Goal: Task Accomplishment & Management: Use online tool/utility

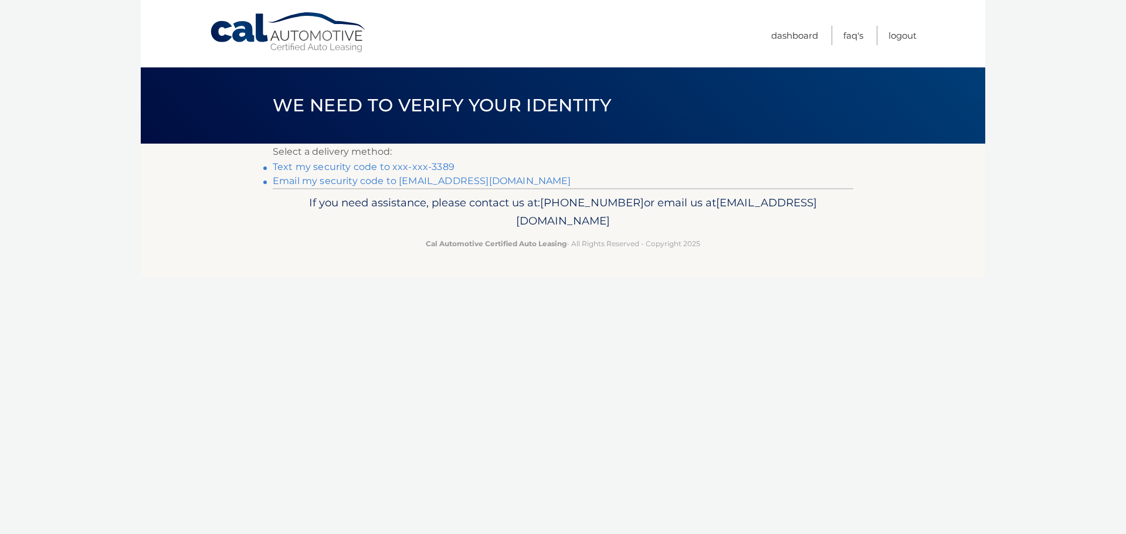
click at [437, 172] on link "Text my security code to xxx-xxx-3389" at bounding box center [364, 166] width 182 height 11
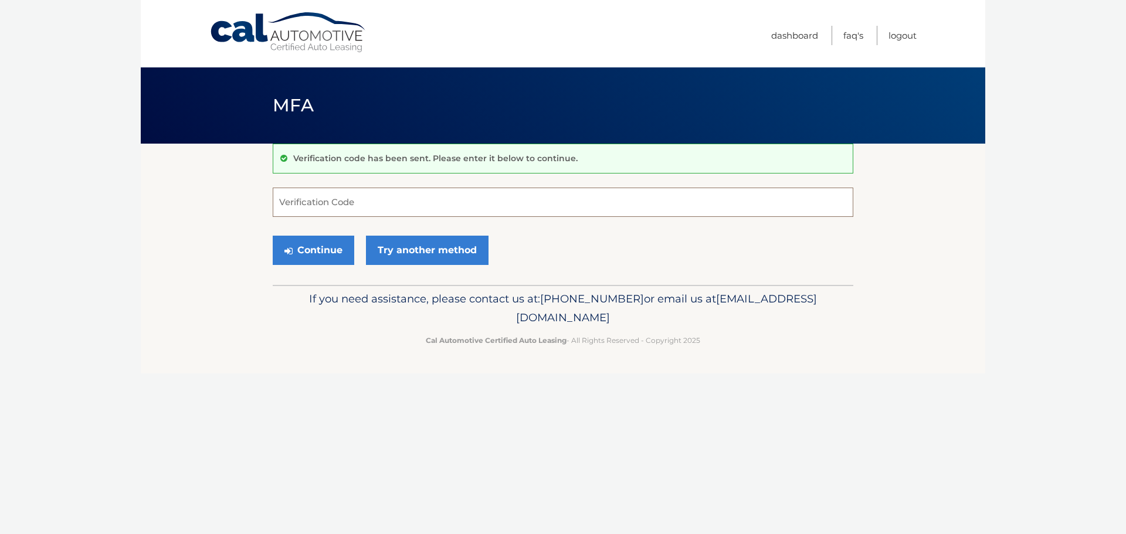
click at [375, 209] on input "Verification Code" at bounding box center [563, 202] width 580 height 29
type input "666793"
click at [327, 264] on button "Continue" at bounding box center [313, 250] width 81 height 29
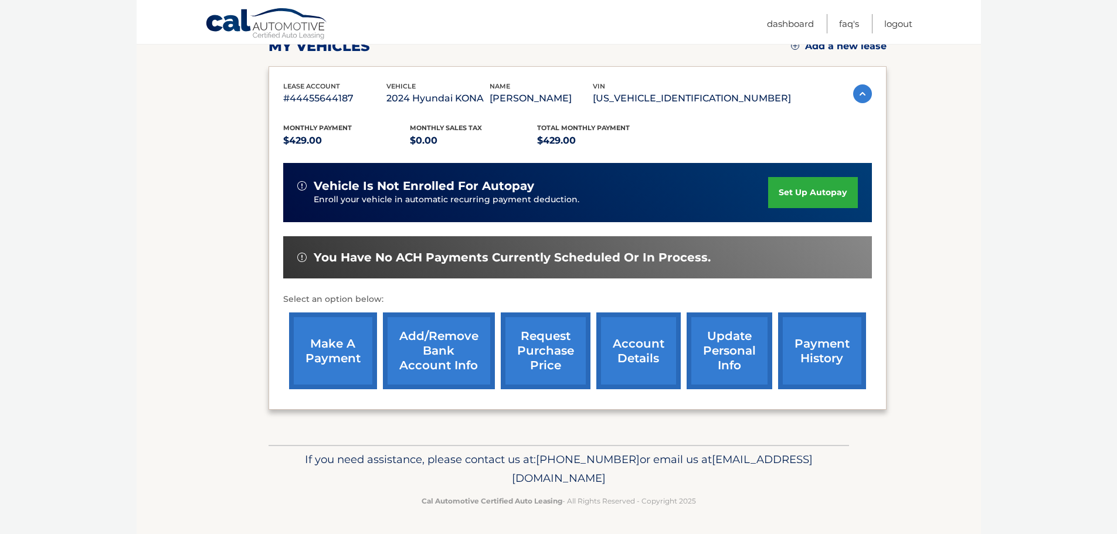
scroll to position [179, 0]
click at [350, 351] on link "make a payment" at bounding box center [333, 351] width 88 height 77
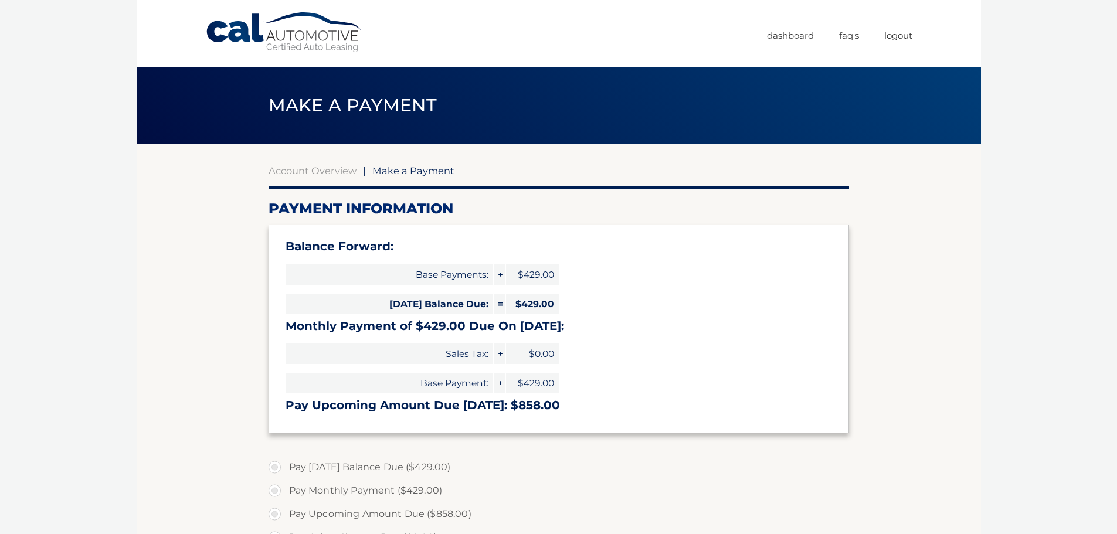
select select "NGIwOWMzZGItMDBmMy00NTE2LTg3ZWQtYzAwZWZkMDkzNjIy"
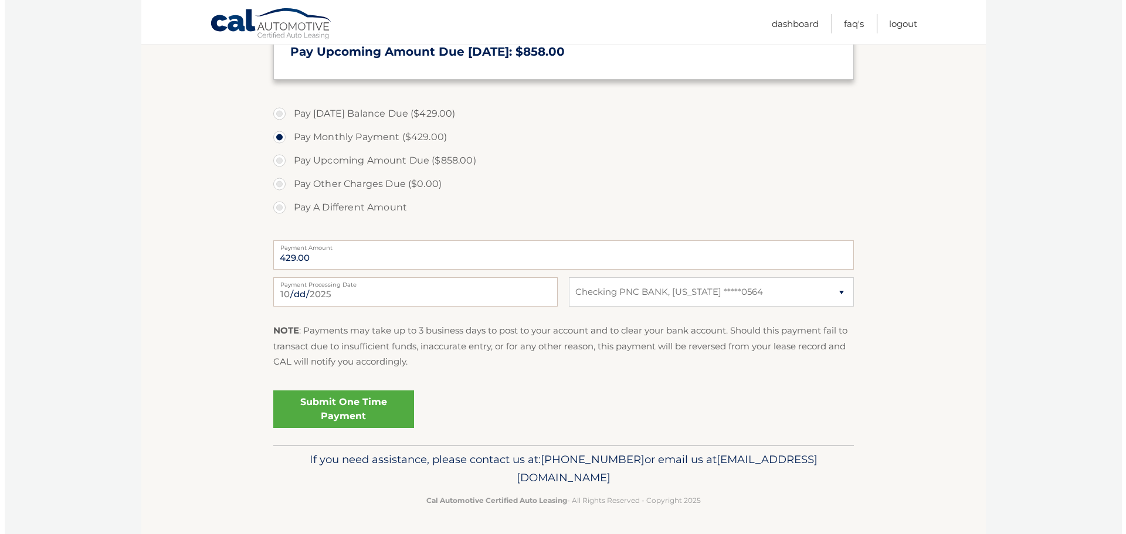
scroll to position [430, 0]
click at [363, 397] on link "Submit One Time Payment" at bounding box center [339, 409] width 141 height 38
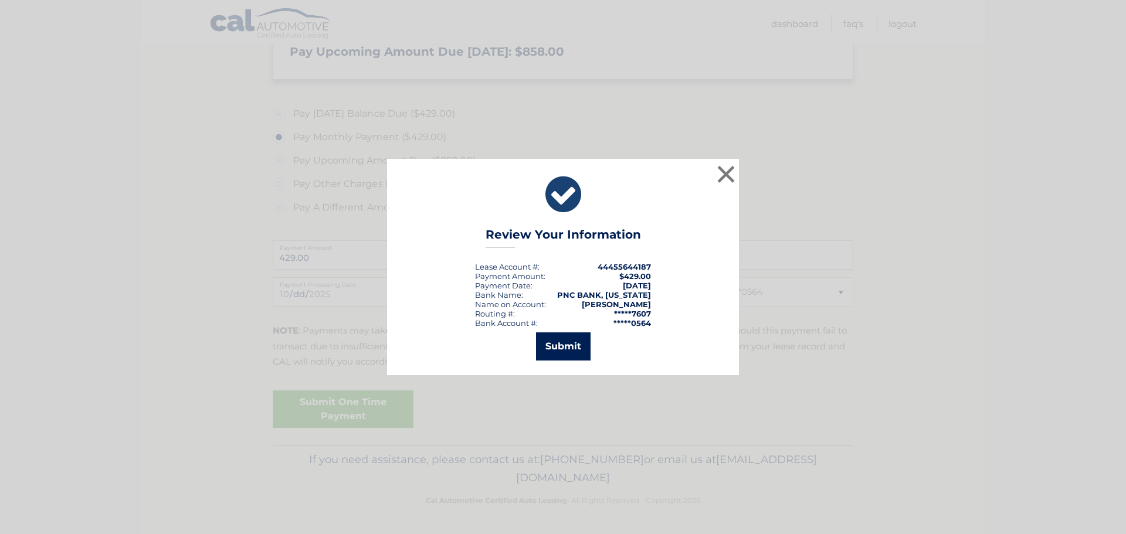
click at [572, 355] on button "Submit" at bounding box center [563, 346] width 55 height 28
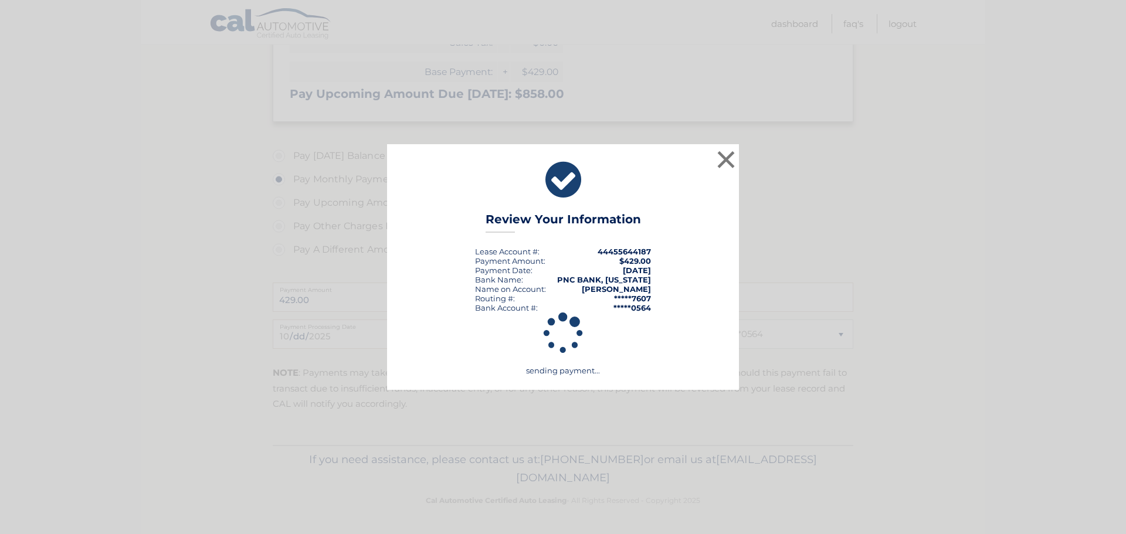
scroll to position [377, 0]
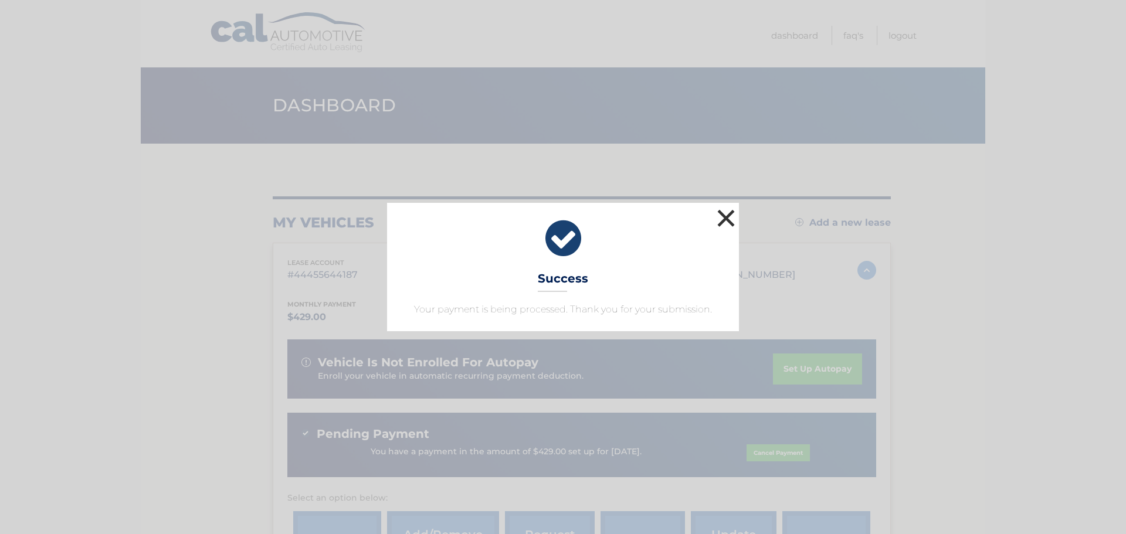
click at [725, 206] on button "×" at bounding box center [725, 217] width 23 height 23
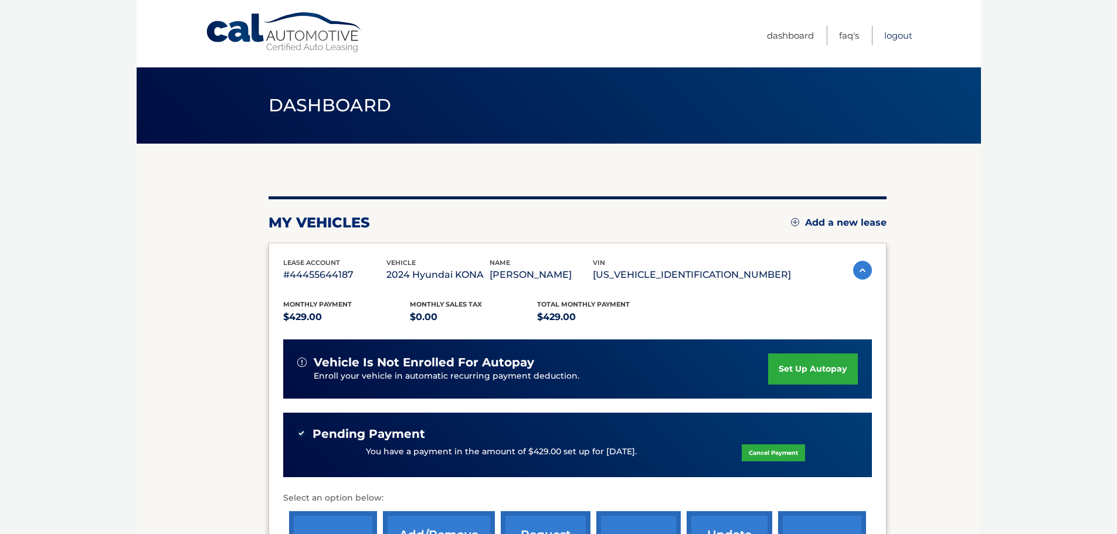
click at [896, 36] on link "Logout" at bounding box center [898, 35] width 28 height 19
